Goal: Find specific page/section

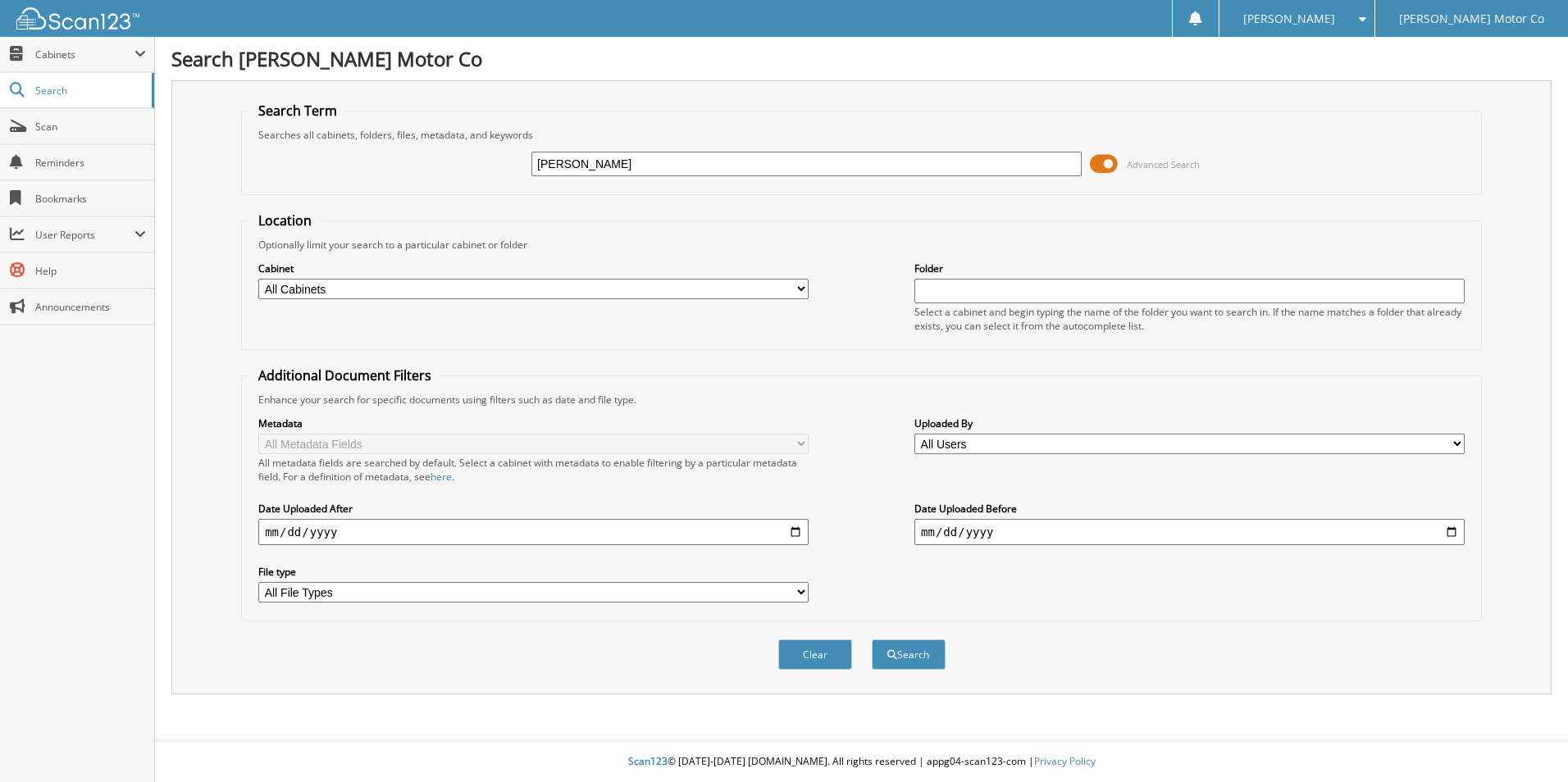
type input "[PERSON_NAME]"
click at [872, 639] on button "Search" at bounding box center [908, 654] width 73 height 30
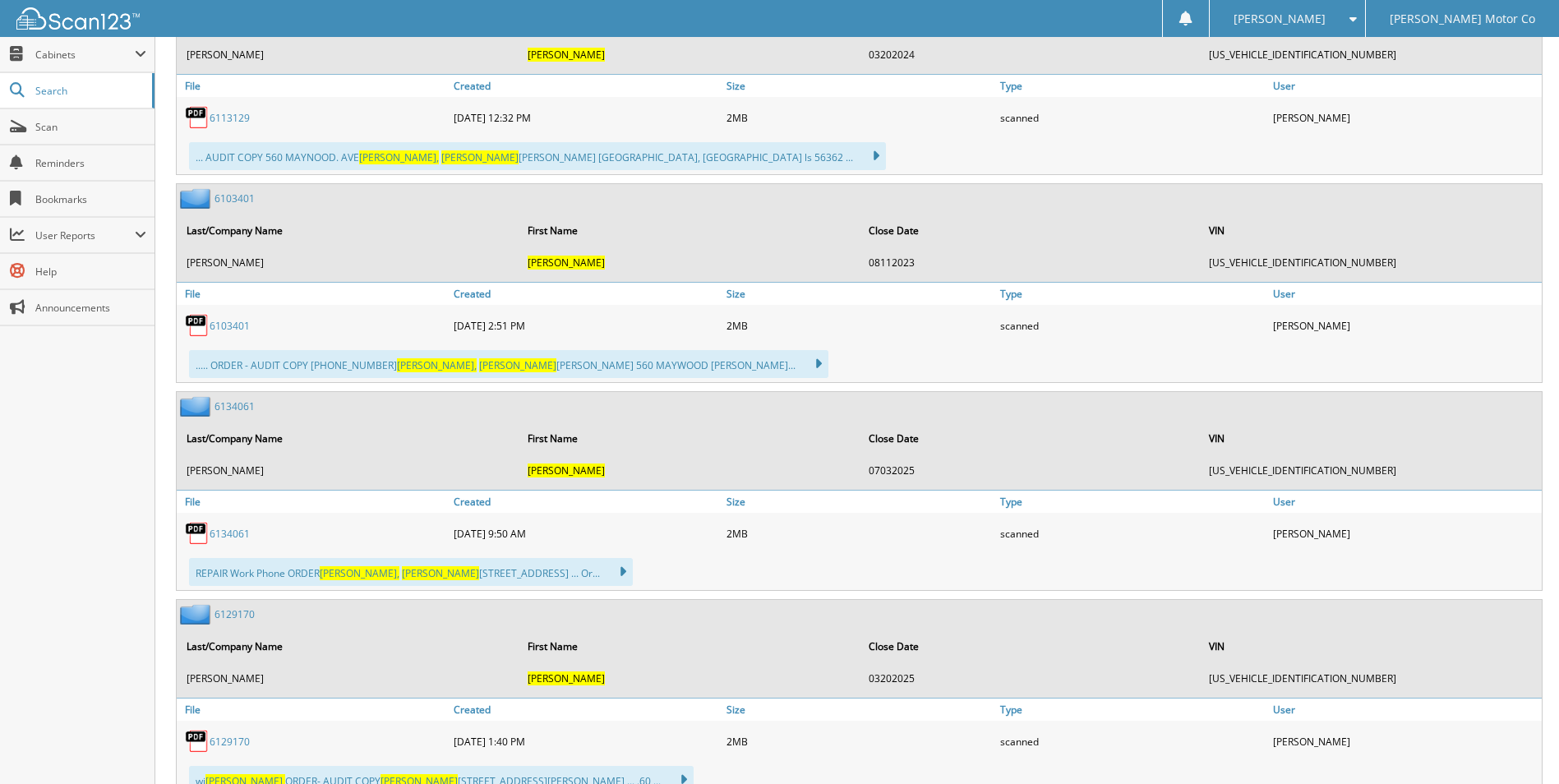
scroll to position [2054, 0]
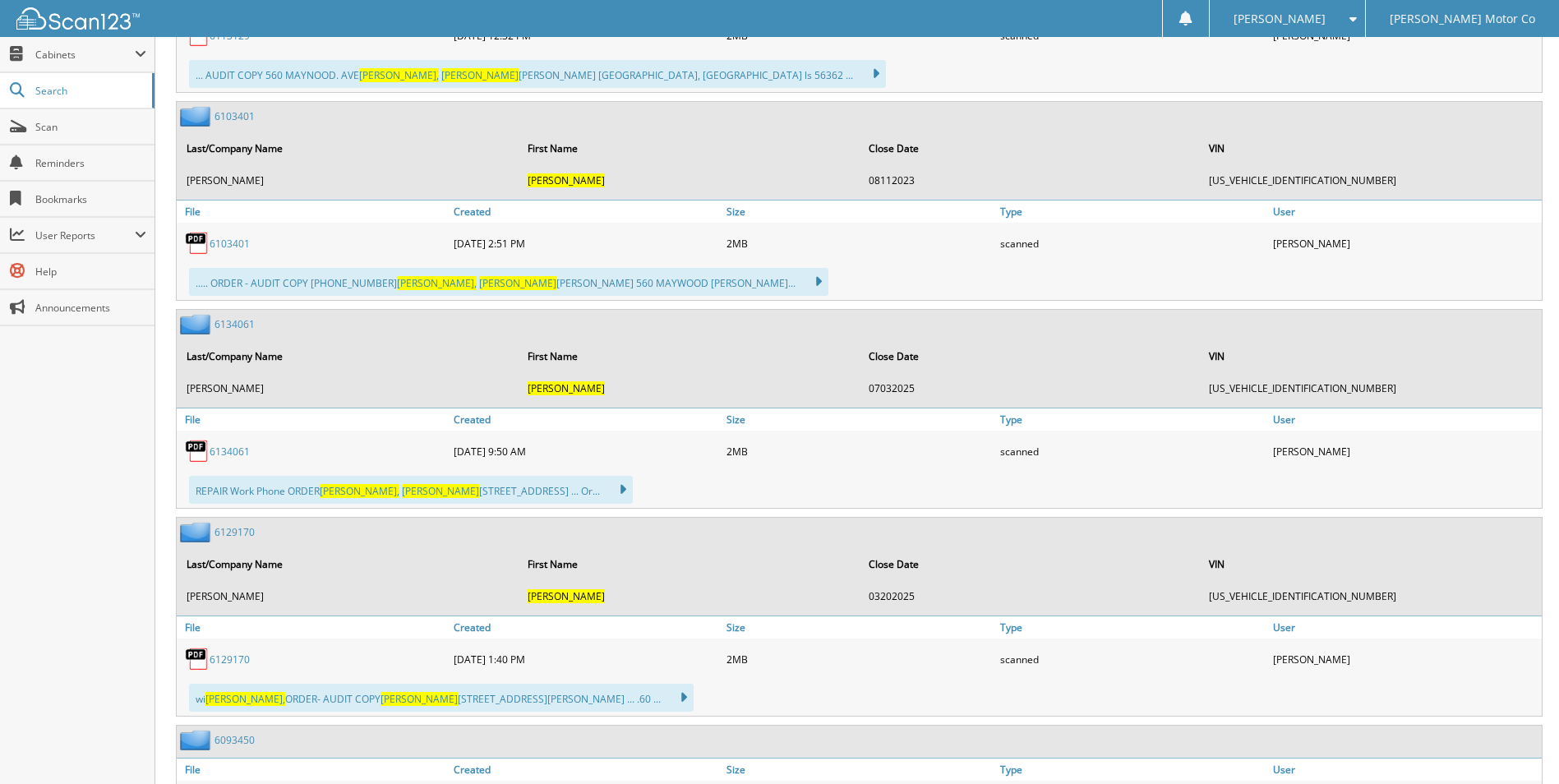
click at [229, 451] on link "6134061" at bounding box center [230, 451] width 40 height 14
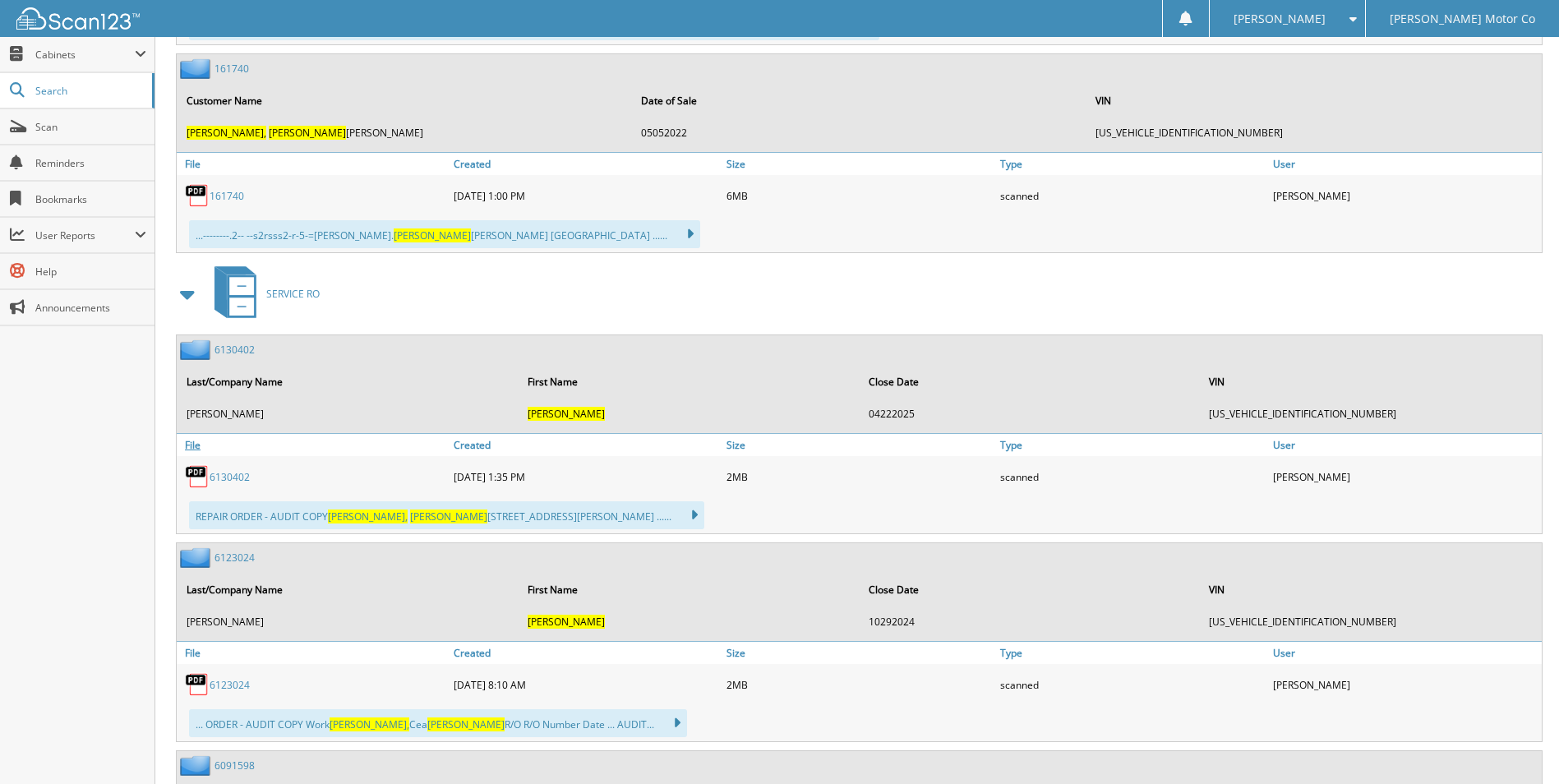
scroll to position [986, 0]
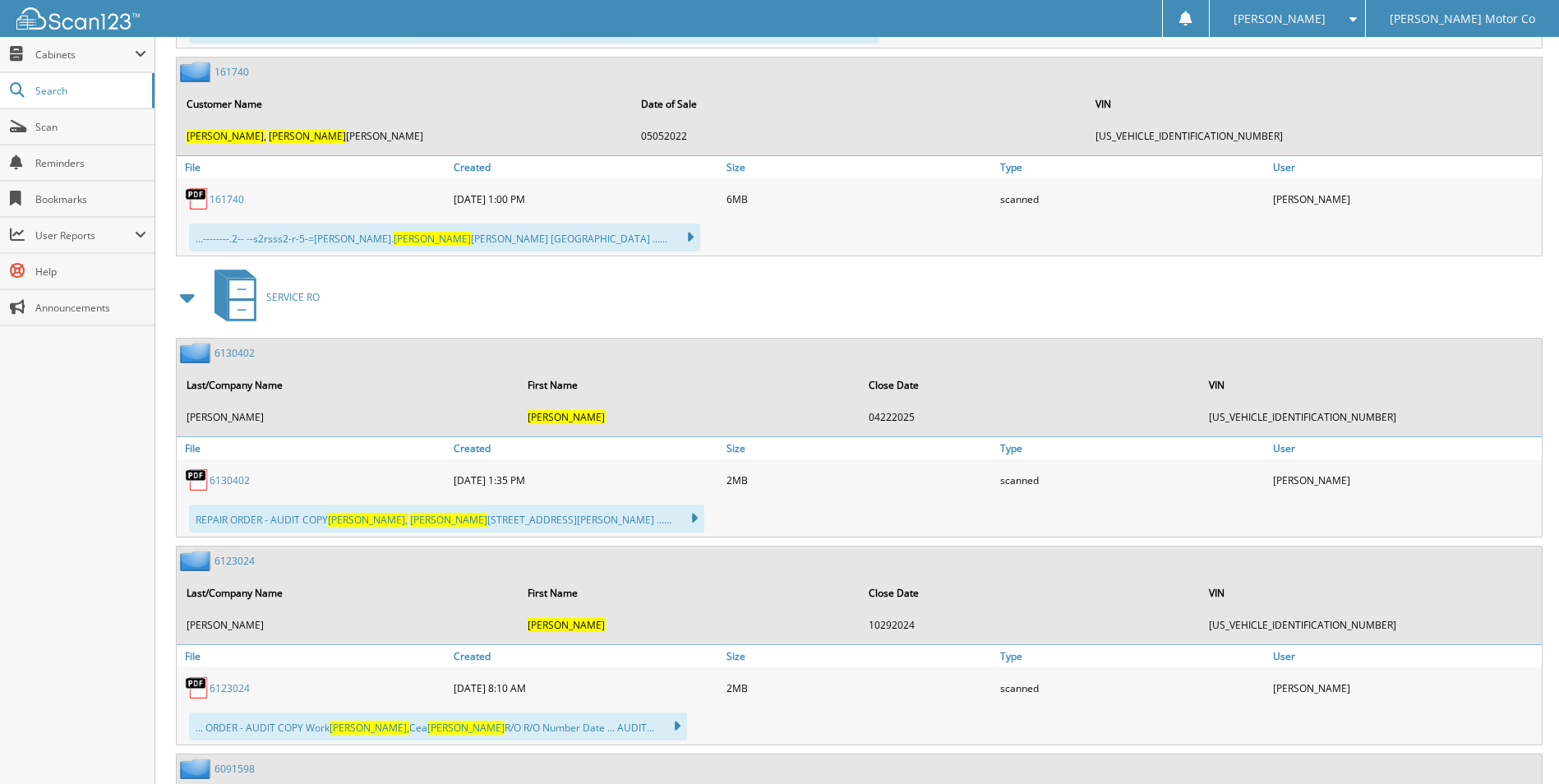
click at [225, 480] on link "6130402" at bounding box center [230, 480] width 40 height 14
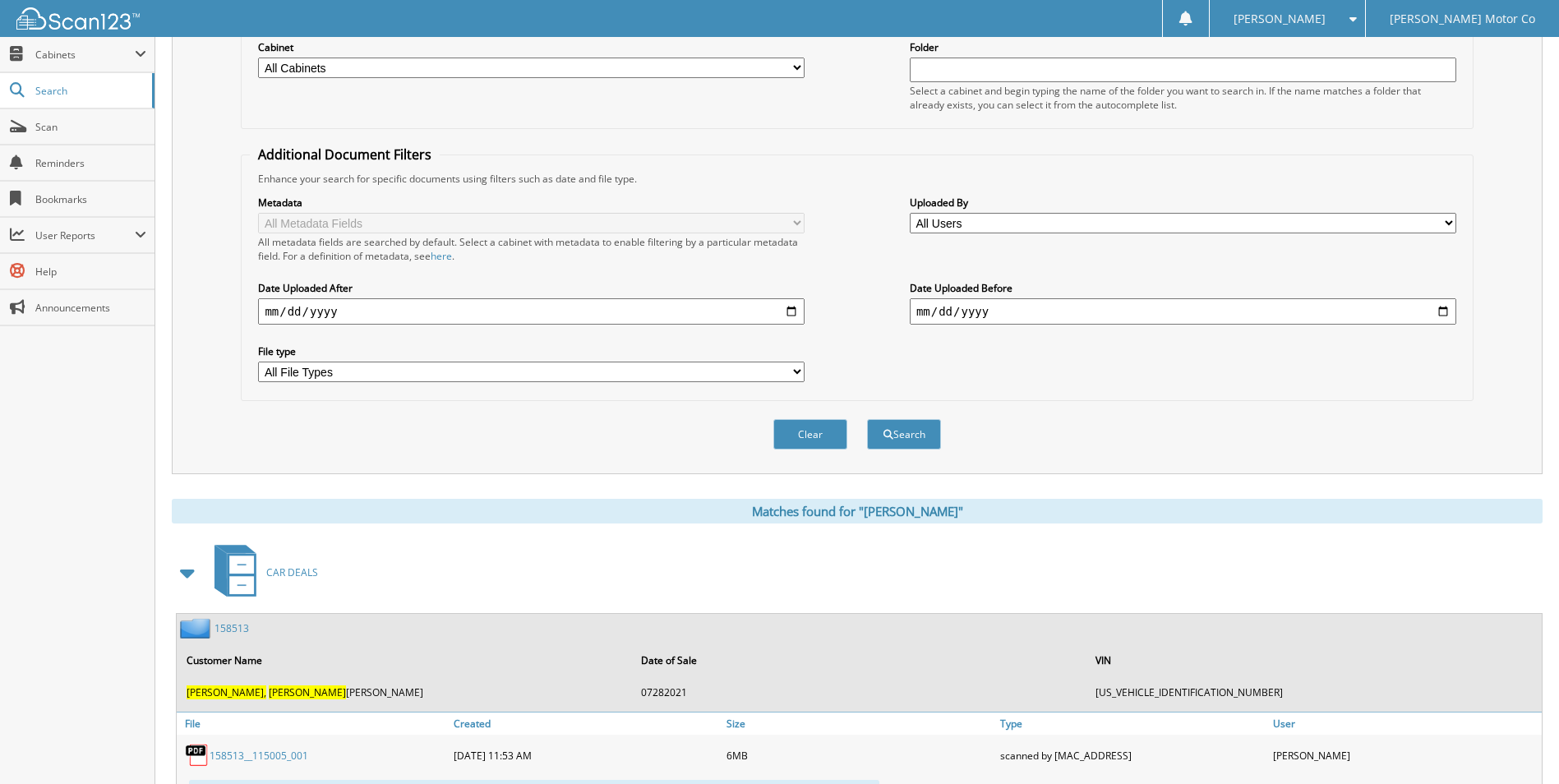
scroll to position [0, 0]
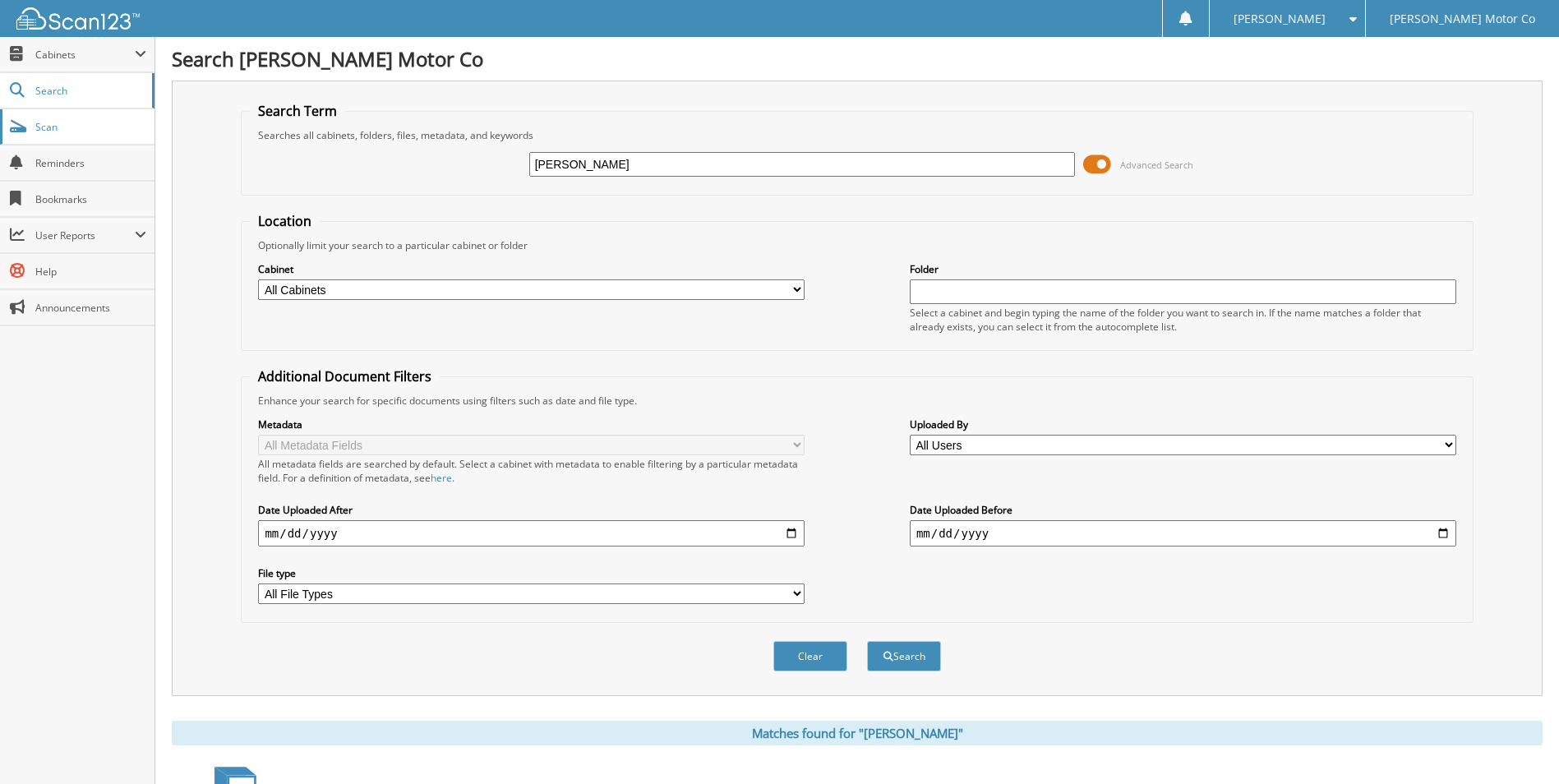
click at [64, 115] on link "Scan" at bounding box center [77, 127] width 155 height 35
